Goal: Transaction & Acquisition: Purchase product/service

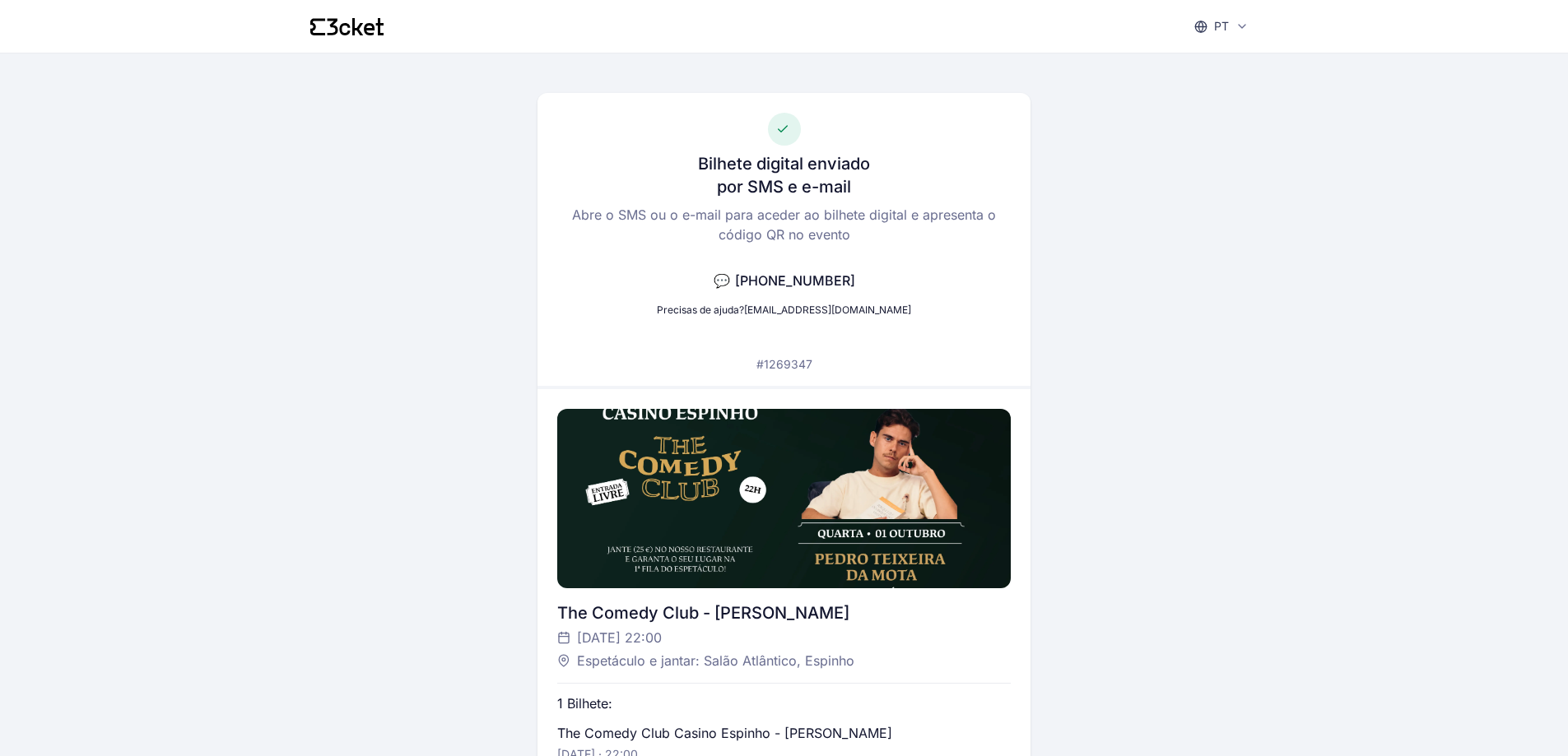
click at [329, 26] on icon at bounding box center [347, 27] width 74 height 18
